Goal: Check status: Check status

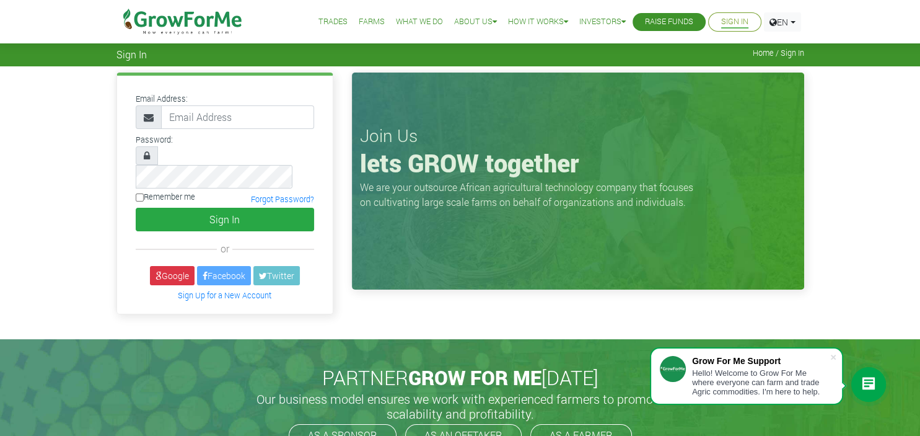
type input "233550361649@growforme.com"
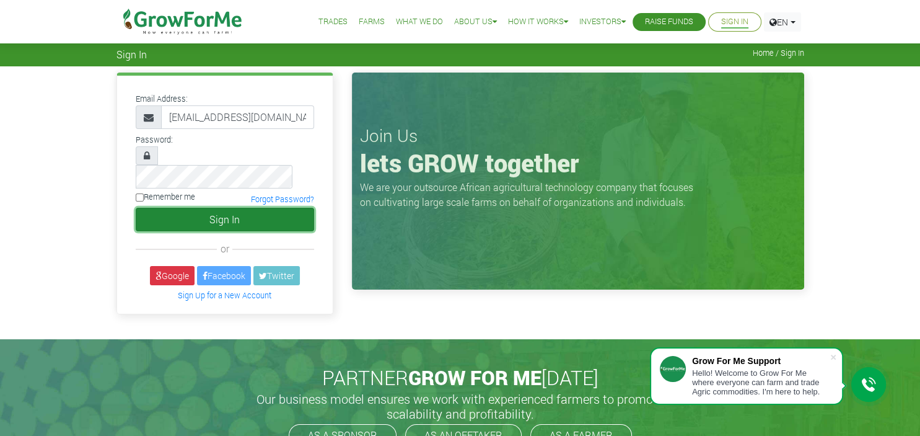
click at [275, 208] on button "Sign In" at bounding box center [225, 220] width 178 height 24
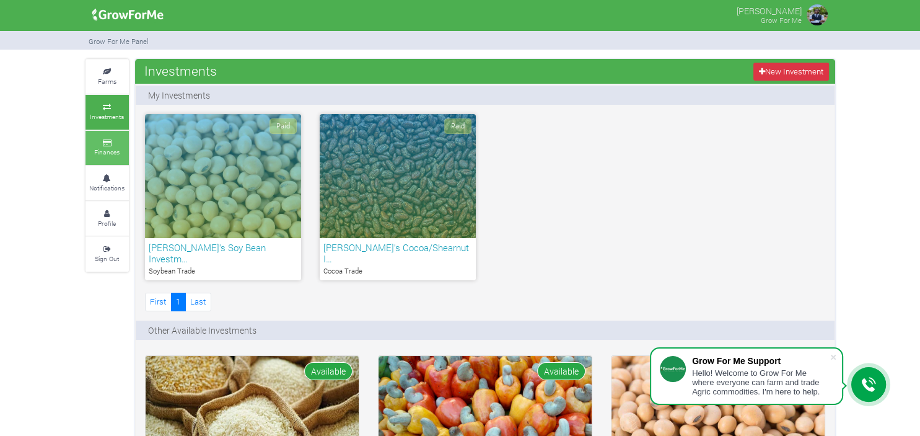
click at [102, 141] on icon at bounding box center [107, 143] width 37 height 6
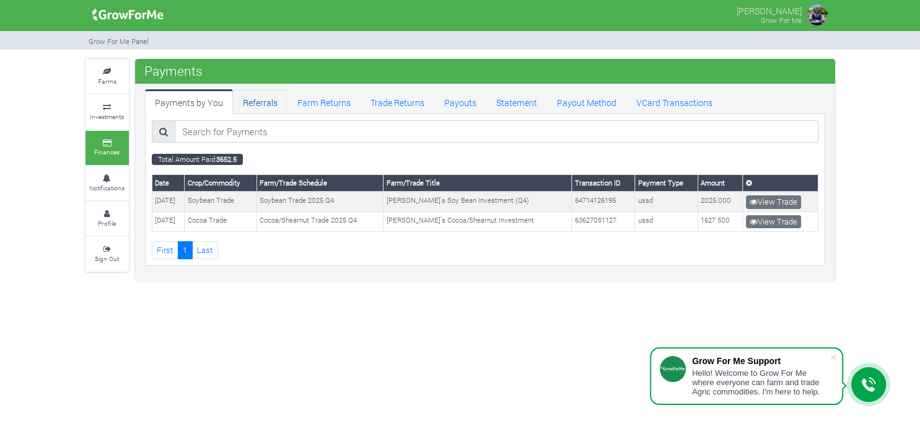
click at [261, 93] on link "Referrals" at bounding box center [260, 101] width 55 height 25
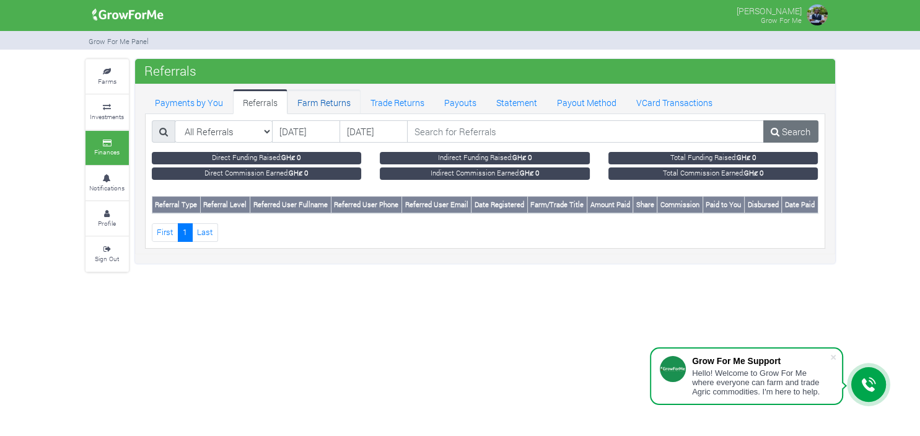
click at [311, 100] on link "Farm Returns" at bounding box center [323, 101] width 73 height 25
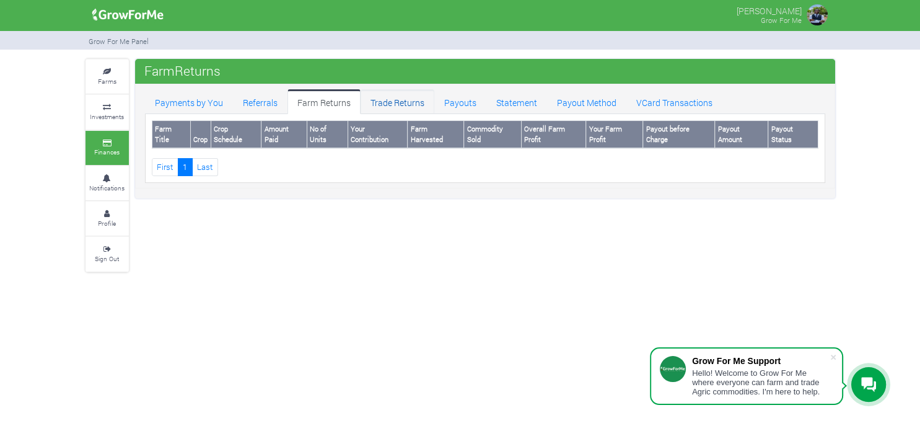
click at [379, 102] on link "Trade Returns" at bounding box center [398, 101] width 74 height 25
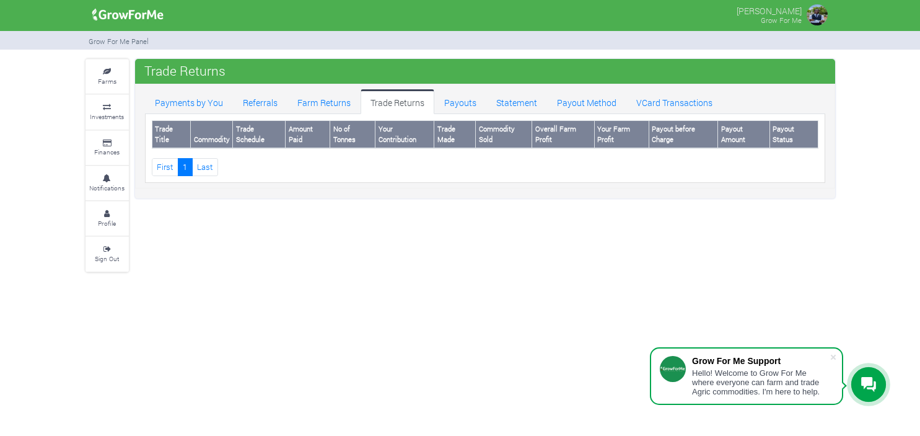
click at [467, 103] on link "Payouts" at bounding box center [460, 101] width 52 height 25
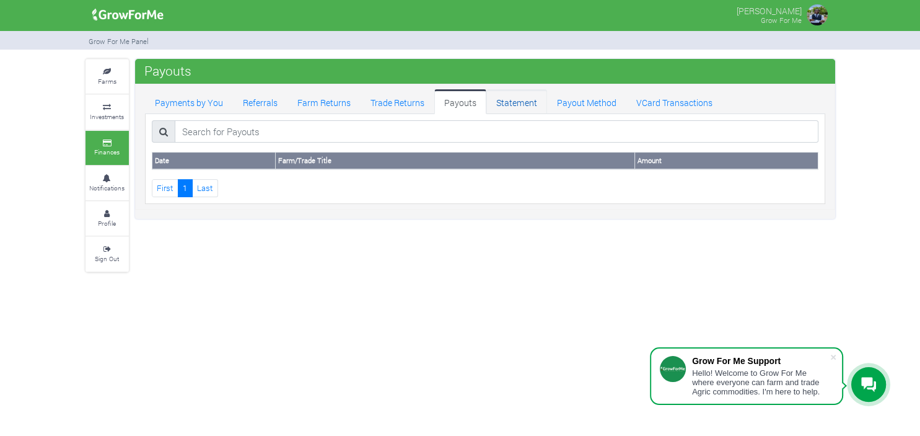
click at [509, 105] on link "Statement" at bounding box center [516, 101] width 61 height 25
click at [587, 105] on link "Payout Method" at bounding box center [586, 101] width 79 height 25
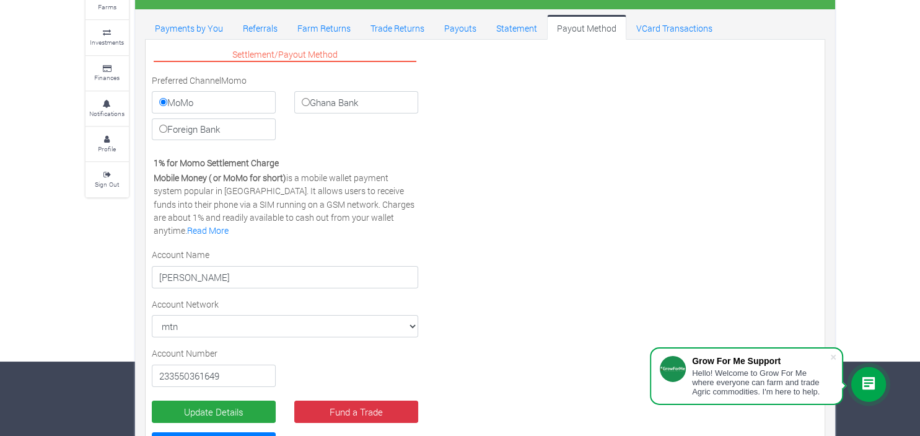
scroll to position [74, 0]
click at [300, 99] on label "Ghana Bank" at bounding box center [356, 102] width 124 height 22
click at [302, 99] on input "Ghana Bank" at bounding box center [306, 102] width 8 height 8
radio input "true"
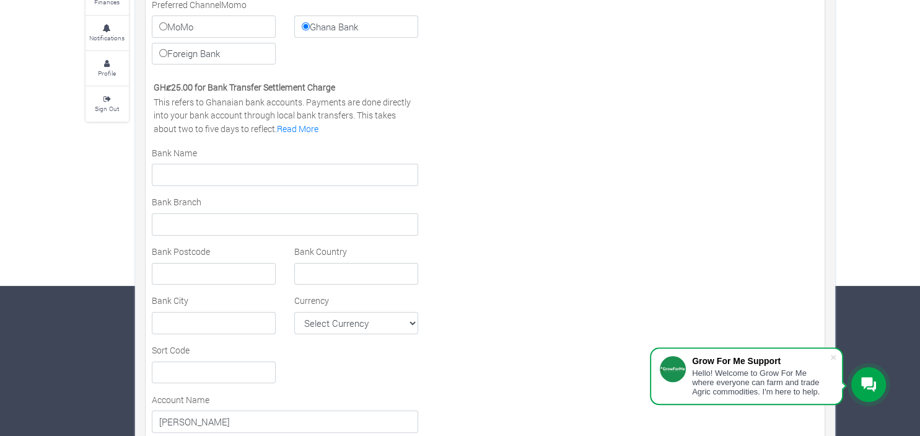
scroll to position [149, 0]
click at [164, 56] on input "Foreign Bank" at bounding box center [163, 54] width 8 height 8
radio input "true"
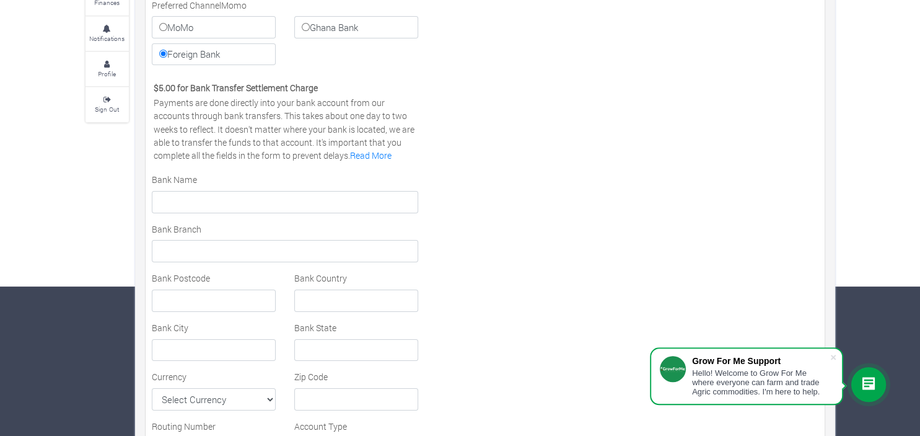
click at [310, 25] on input "Ghana Bank" at bounding box center [306, 27] width 8 height 8
radio input "true"
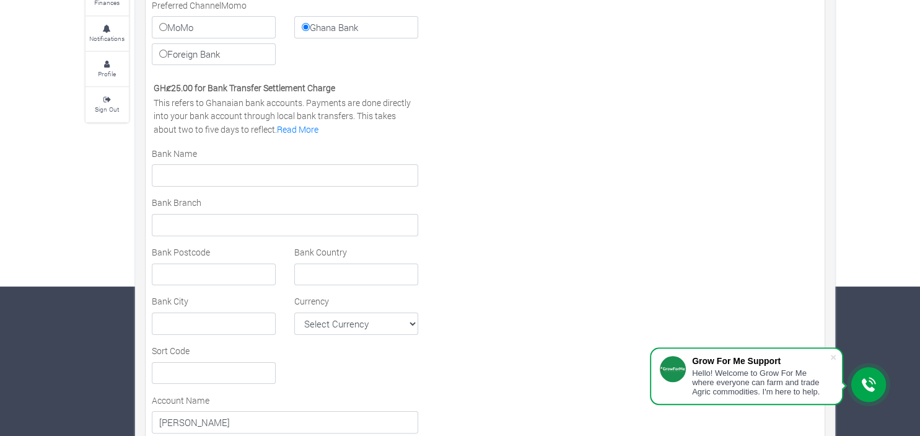
click at [161, 28] on input "MoMo" at bounding box center [163, 27] width 8 height 8
radio input "true"
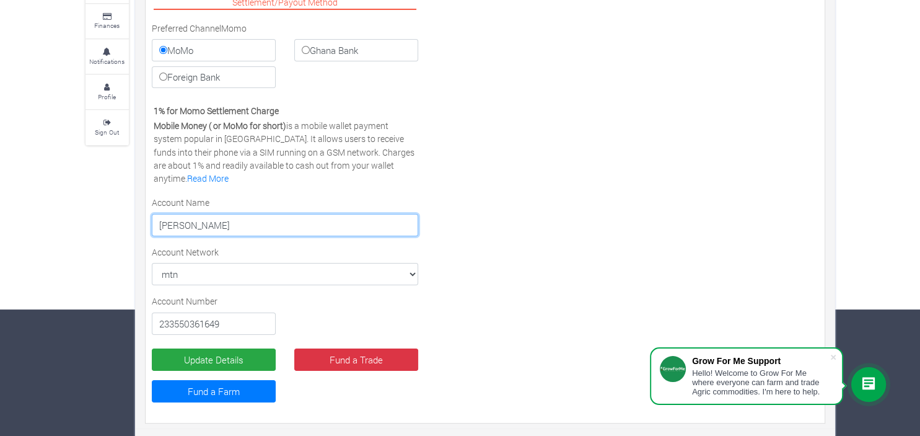
click at [196, 224] on input "[PERSON_NAME]" at bounding box center [285, 225] width 267 height 22
click at [188, 224] on input "[PERSON_NAME]" at bounding box center [285, 225] width 267 height 22
click at [540, 235] on div "Settlement/Payout Method Preferred Channel Momo MoMo Ghana Bank Foreign Bank Vi…" at bounding box center [484, 205] width 685 height 422
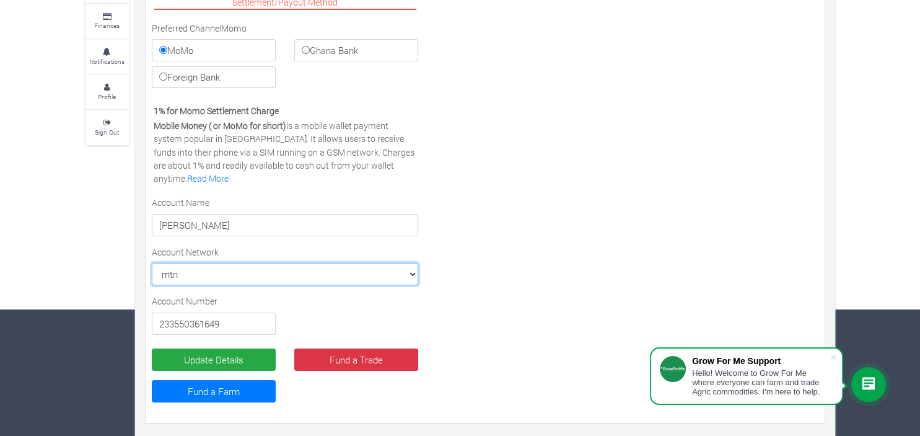
click at [152, 263] on select "mtn MTN VODAFONE AIRTEL TIGO" at bounding box center [285, 274] width 267 height 22
click at [499, 254] on div "Settlement/Payout Method Preferred Channel Momo MoMo Ghana Bank Foreign Bank Vi…" at bounding box center [484, 205] width 685 height 422
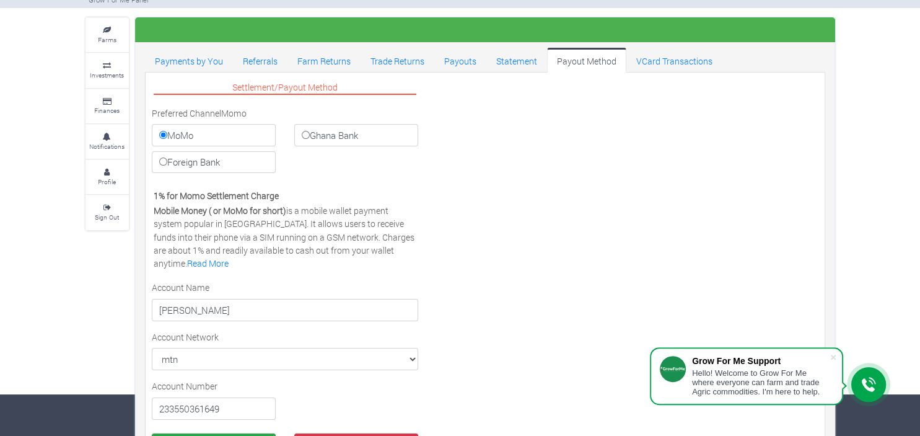
scroll to position [32, 0]
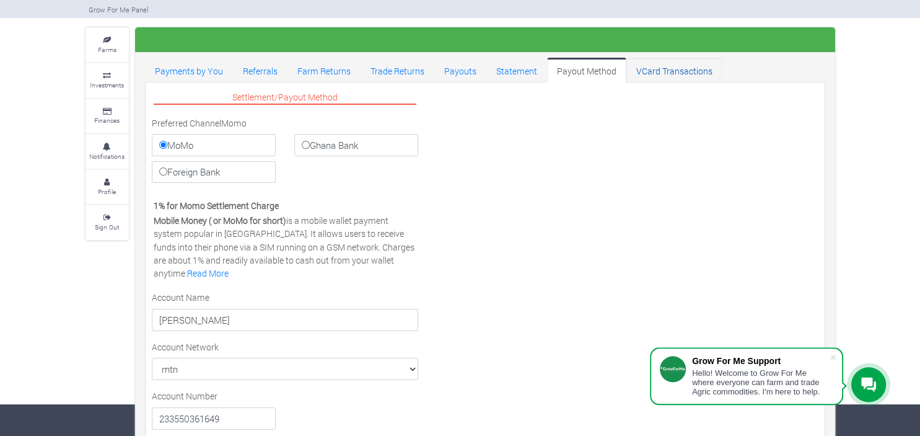
click at [655, 68] on link "VCard Transactions" at bounding box center [674, 70] width 96 height 25
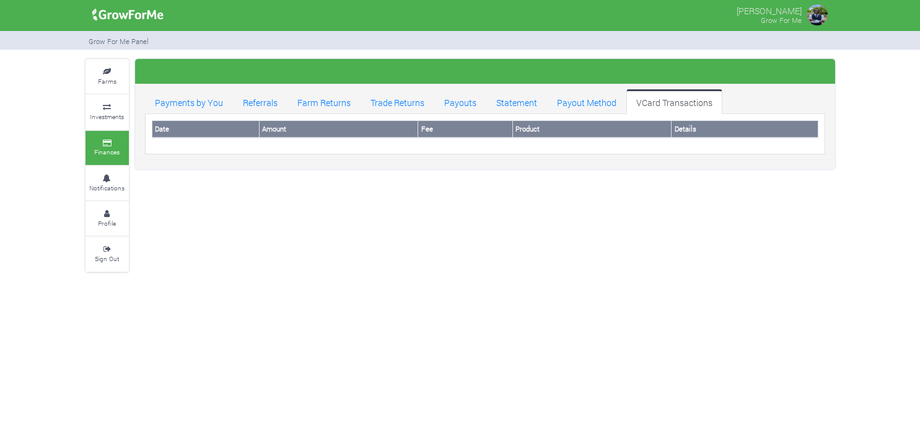
click at [169, 100] on link "Payments by You" at bounding box center [189, 101] width 88 height 25
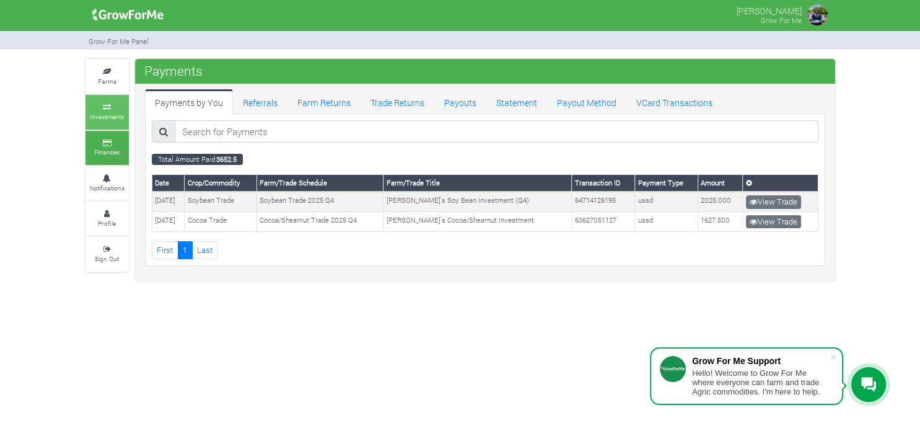
click at [103, 110] on icon at bounding box center [107, 107] width 37 height 6
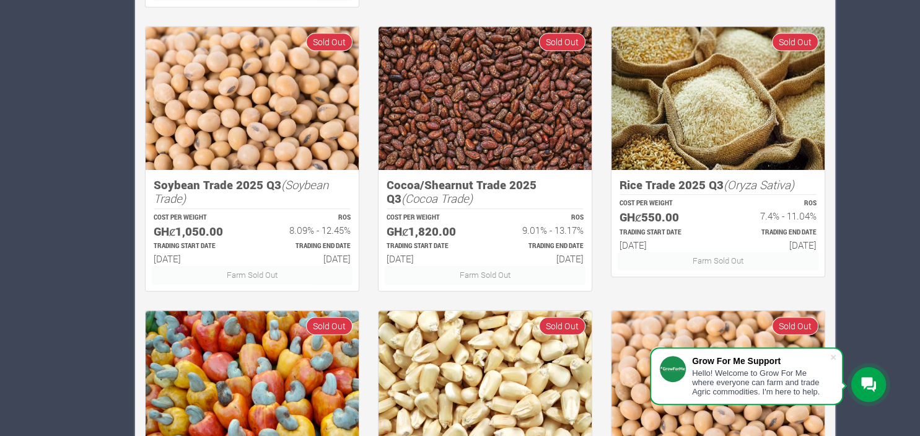
scroll to position [796, 0]
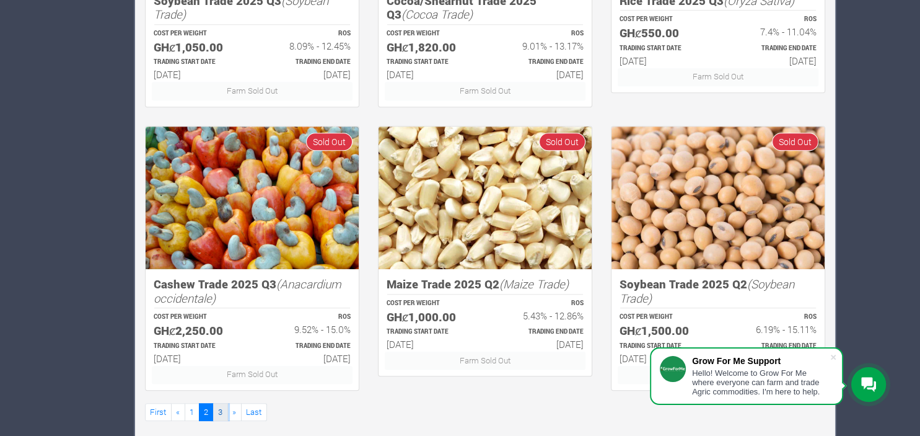
click at [217, 403] on link "3" at bounding box center [220, 412] width 15 height 18
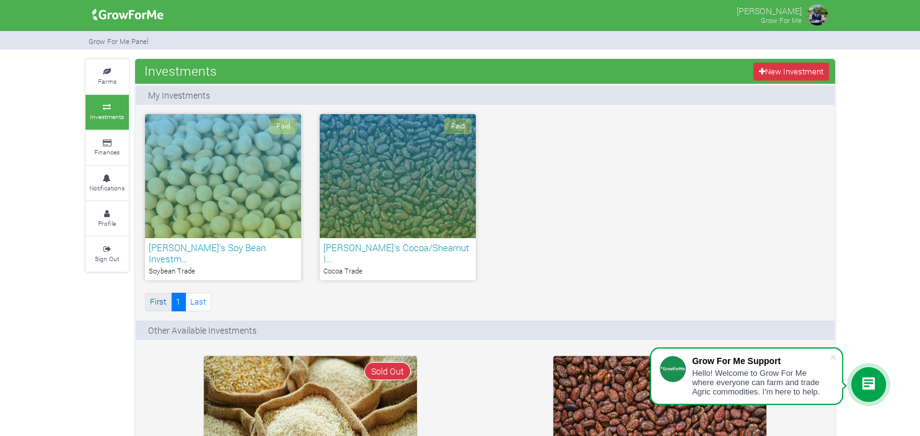
click at [149, 292] on link "First" at bounding box center [158, 301] width 27 height 18
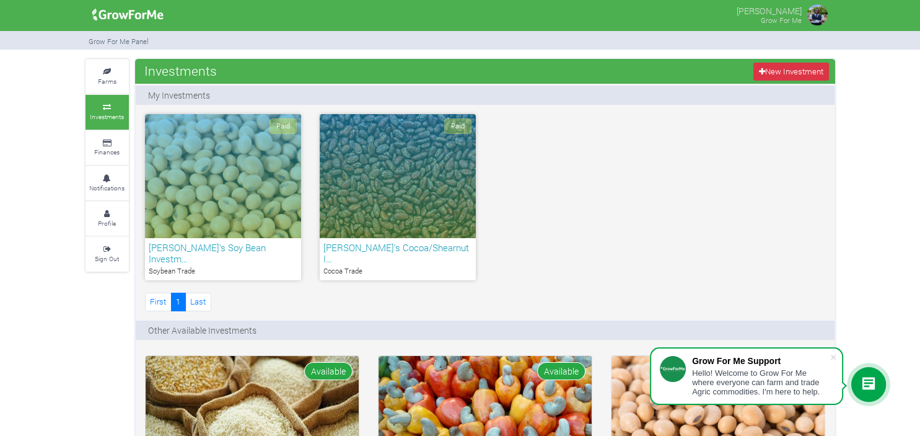
click at [222, 202] on div "Paid" at bounding box center [223, 176] width 156 height 124
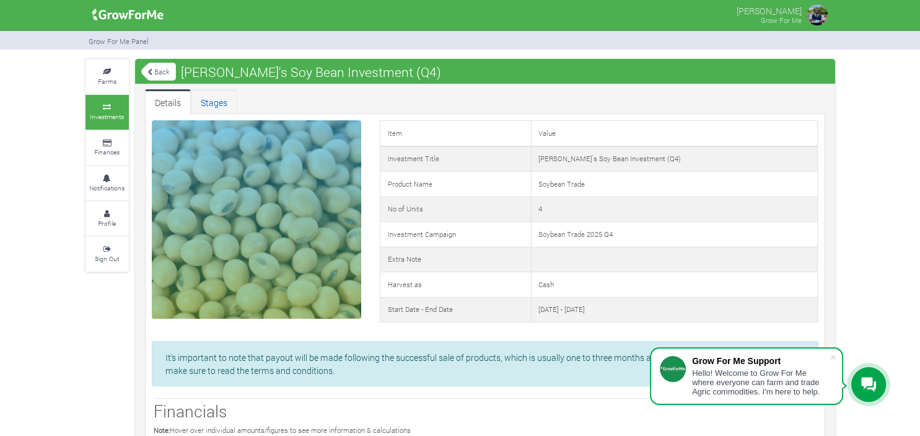
click at [212, 98] on link "Stages" at bounding box center [214, 101] width 46 height 25
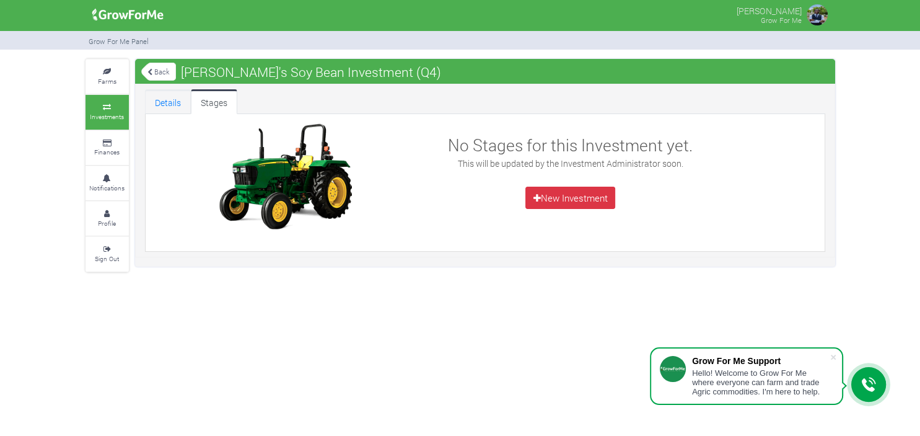
click at [173, 95] on link "Details" at bounding box center [168, 101] width 46 height 25
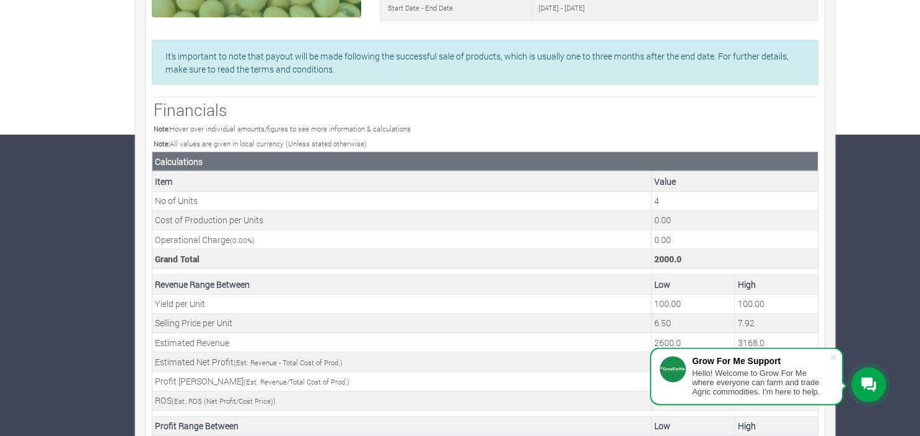
scroll to position [309, 0]
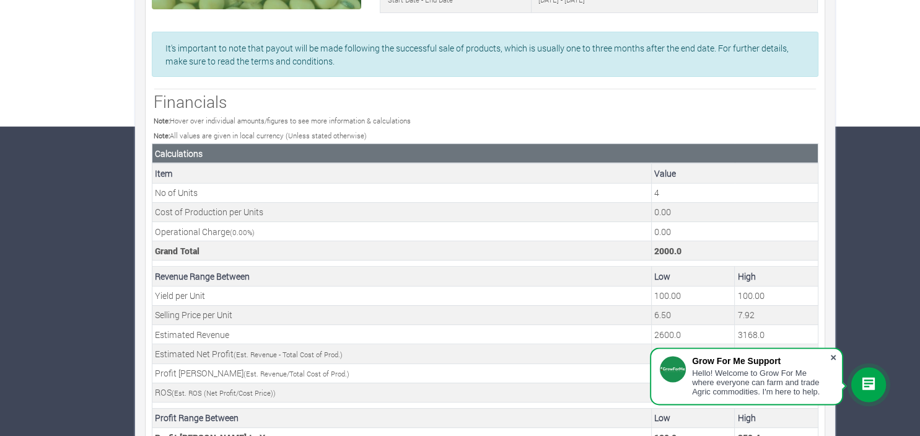
click at [833, 354] on span at bounding box center [833, 357] width 12 height 12
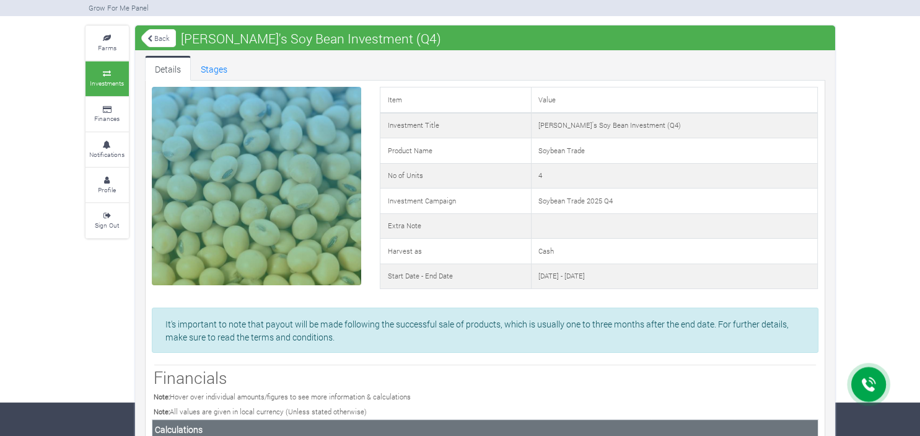
scroll to position [35, 0]
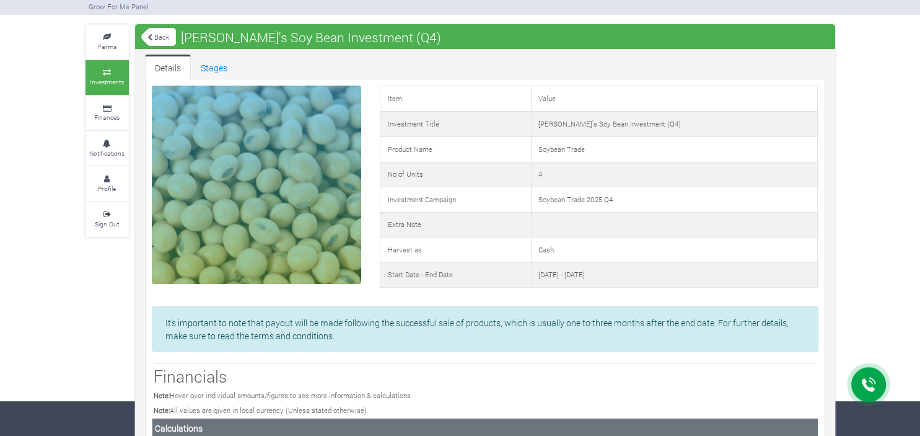
click at [165, 42] on link "Back" at bounding box center [158, 37] width 35 height 20
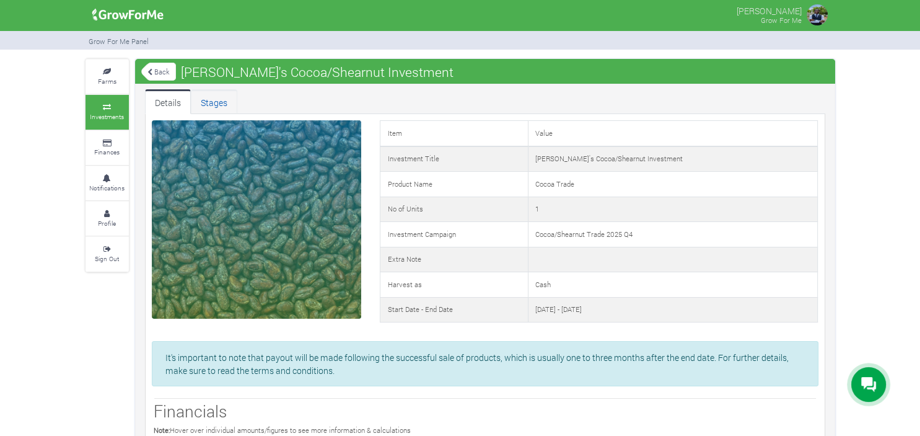
click at [208, 100] on link "Stages" at bounding box center [214, 101] width 46 height 25
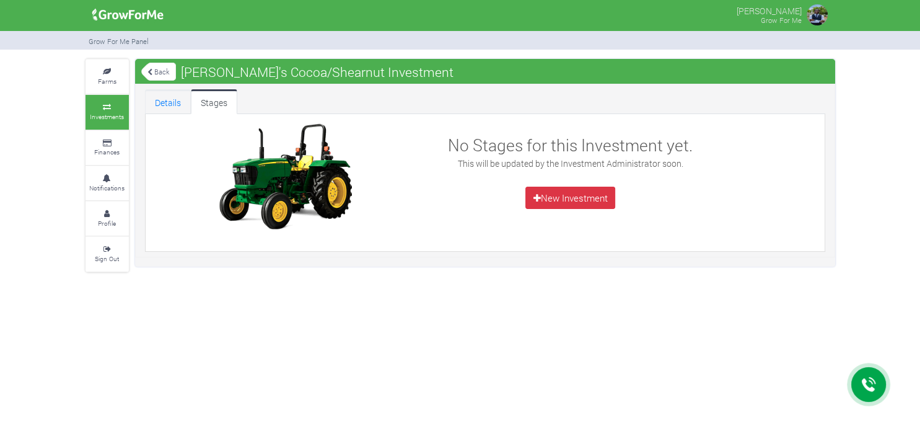
click at [184, 100] on link "Details" at bounding box center [168, 101] width 46 height 25
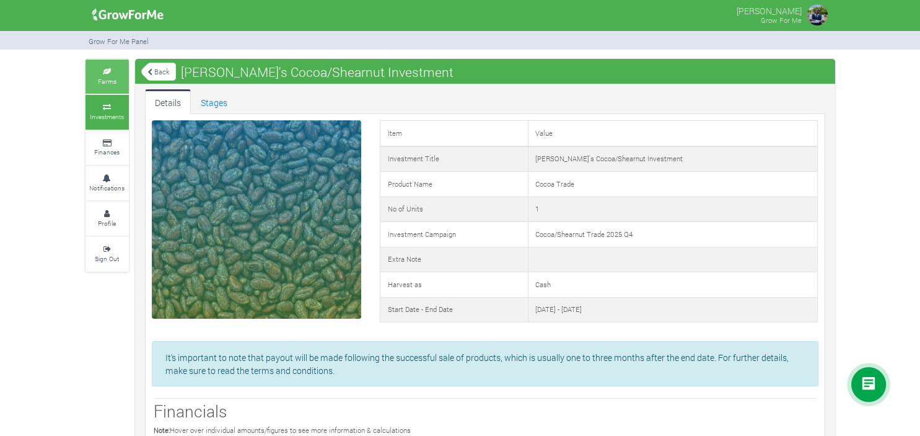
click at [109, 87] on link "Farms" at bounding box center [106, 76] width 43 height 34
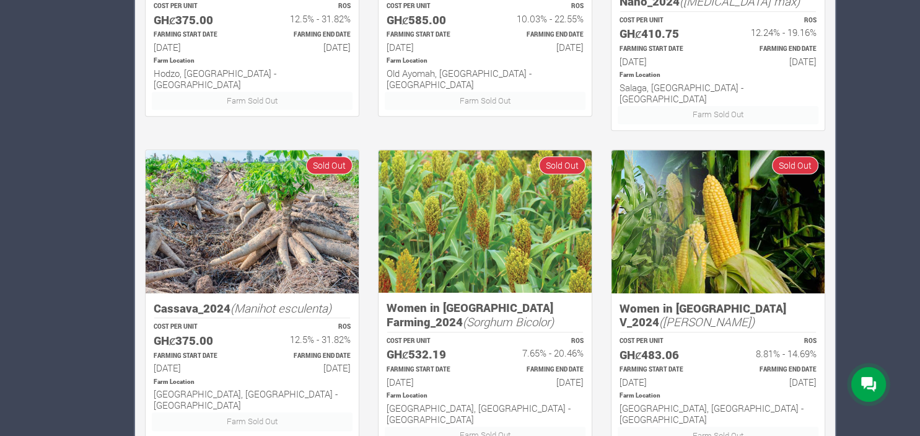
scroll to position [786, 0]
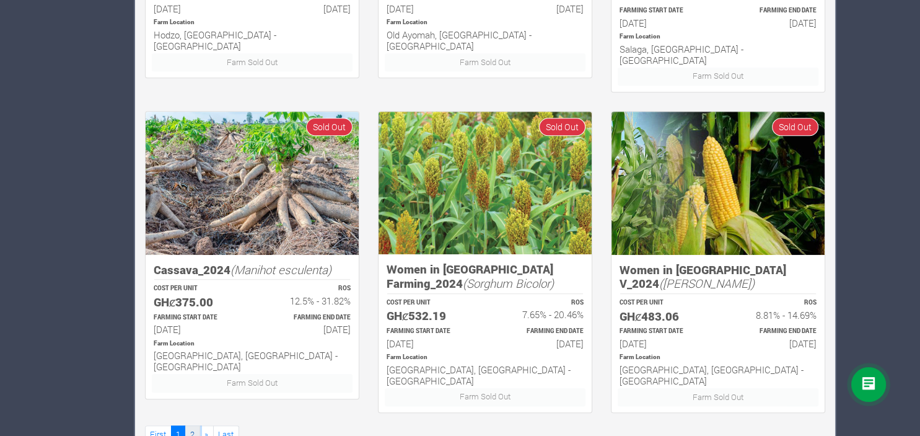
click at [192, 425] on link "2" at bounding box center [192, 434] width 15 height 18
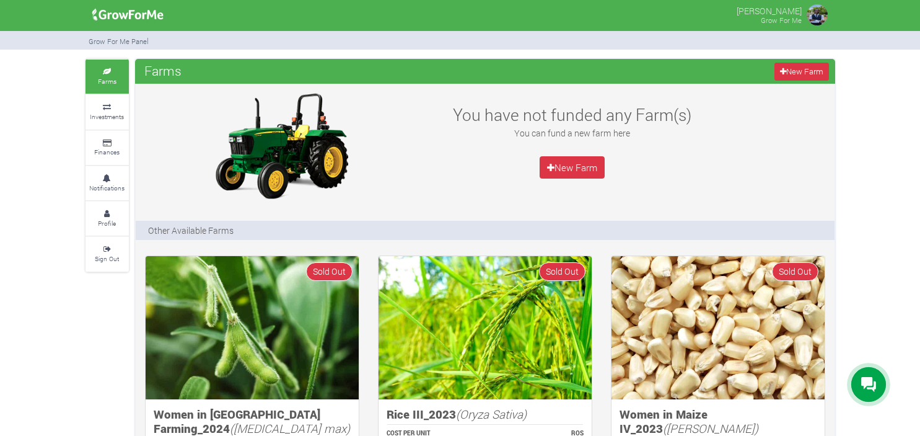
scroll to position [101, 0]
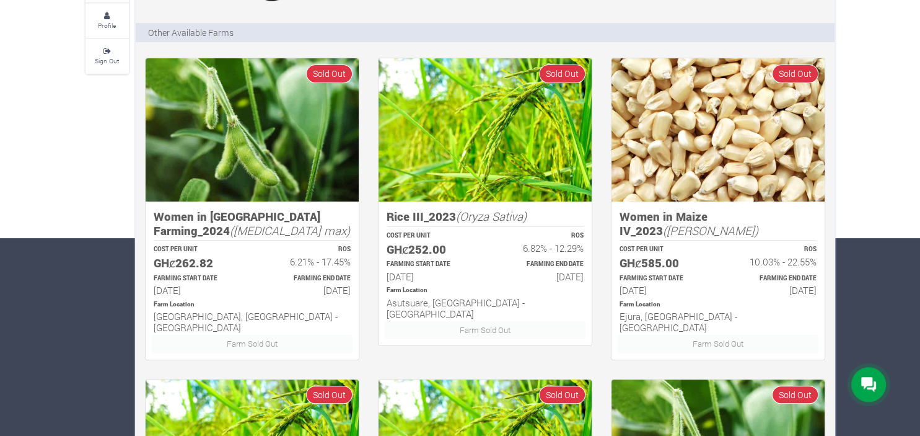
scroll to position [197, 0]
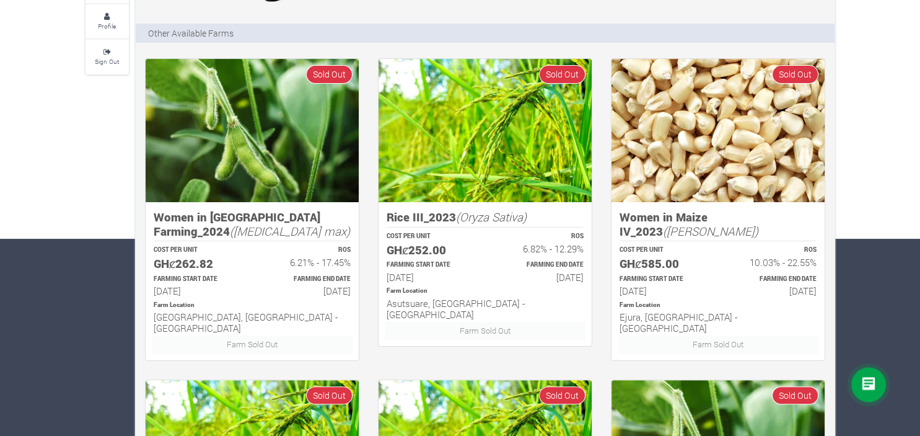
click at [748, 158] on img at bounding box center [717, 130] width 213 height 143
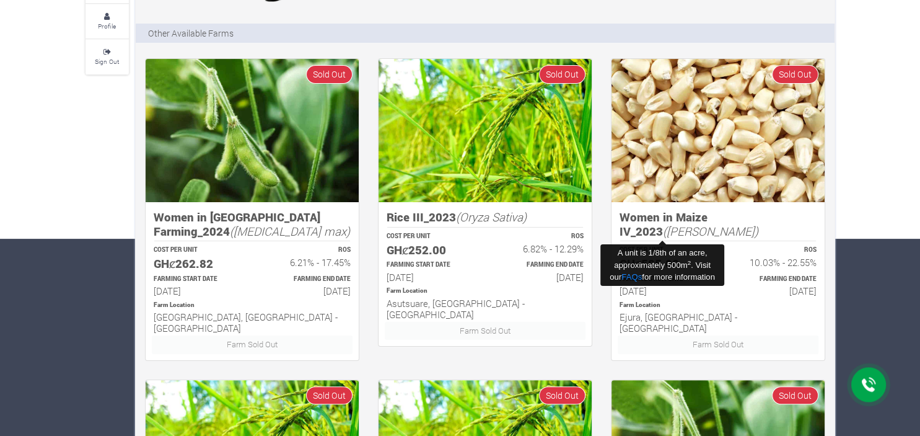
click at [688, 245] on p "COST PER UNIT" at bounding box center [663, 249] width 87 height 9
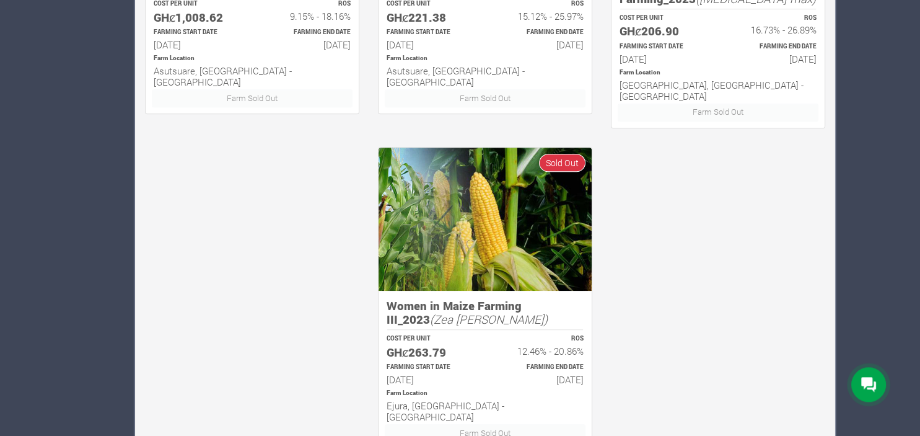
scroll to position [786, 0]
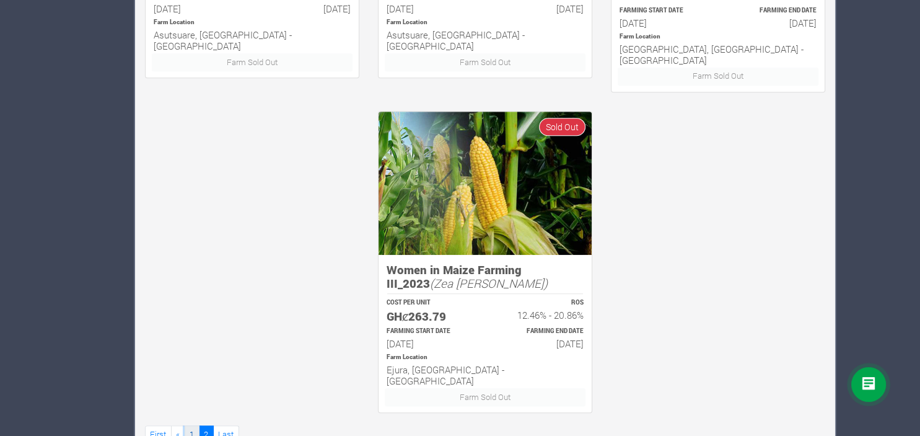
click at [189, 425] on link "1" at bounding box center [192, 434] width 15 height 18
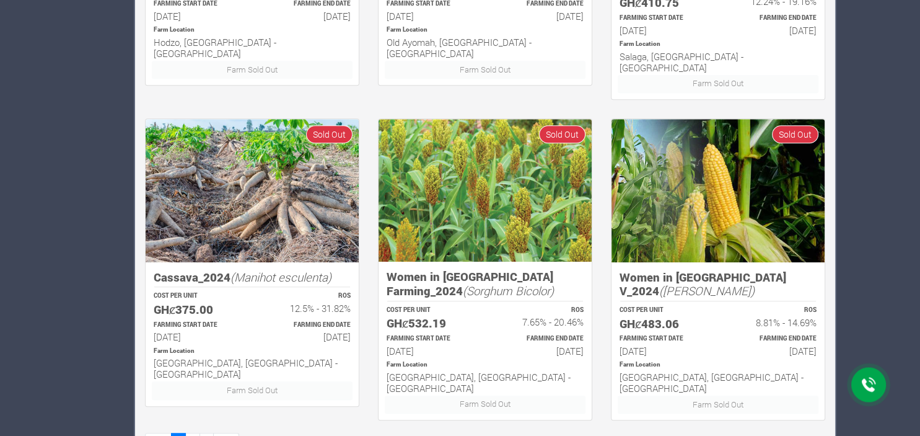
scroll to position [786, 0]
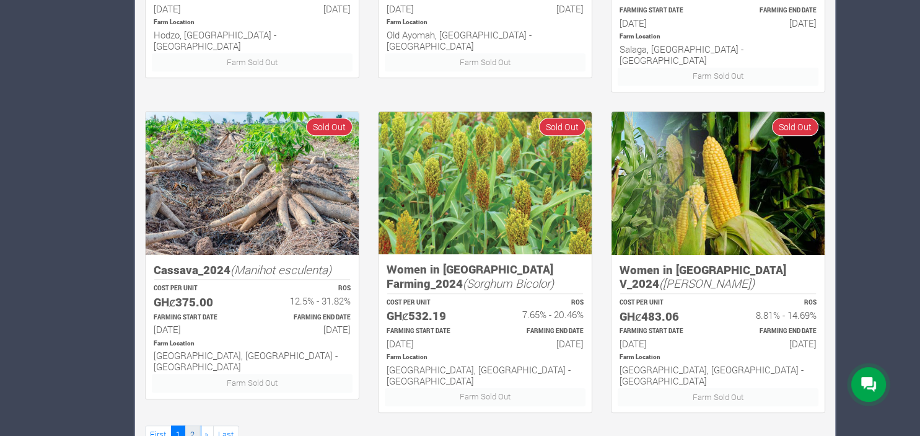
click at [192, 425] on link "2" at bounding box center [192, 434] width 15 height 18
